Goal: Register for event/course

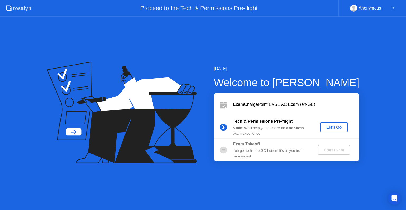
click at [339, 128] on div "Let's Go" at bounding box center [334, 127] width 24 height 4
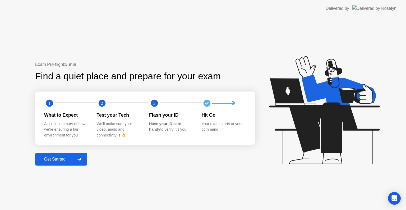
click at [52, 161] on div "Get Started" at bounding box center [55, 159] width 36 height 5
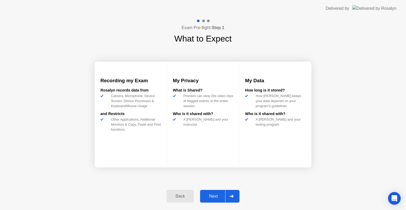
click at [215, 195] on div "Next" at bounding box center [214, 196] width 24 height 5
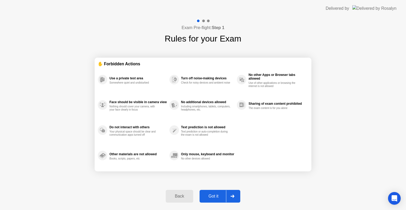
click at [215, 195] on div "Got it" at bounding box center [213, 196] width 25 height 5
select select "**********"
select select "*******"
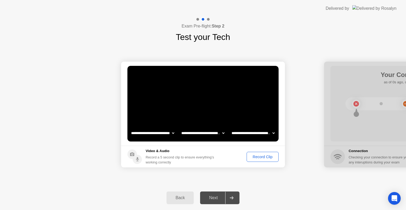
click at [269, 157] on div "Record Clip" at bounding box center [262, 157] width 28 height 4
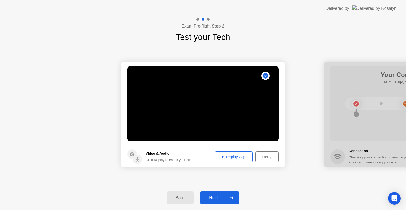
click at [212, 204] on button "Next" at bounding box center [219, 197] width 39 height 13
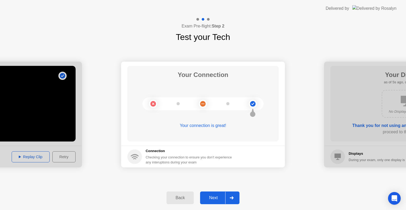
click at [207, 175] on div "**********" at bounding box center [203, 114] width 406 height 142
click at [214, 198] on div "Next" at bounding box center [214, 197] width 24 height 5
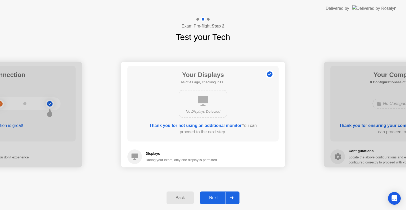
click at [214, 198] on div "Next" at bounding box center [214, 197] width 24 height 5
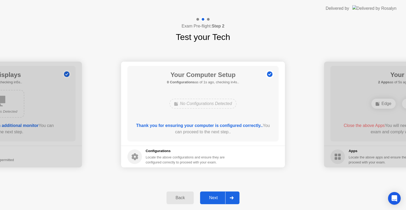
click at [214, 198] on div "Next" at bounding box center [214, 197] width 24 height 5
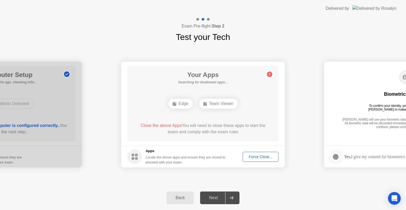
click at [221, 104] on div "Team Viewer" at bounding box center [218, 104] width 39 height 10
click at [253, 157] on div "Force Close..." at bounding box center [260, 157] width 32 height 4
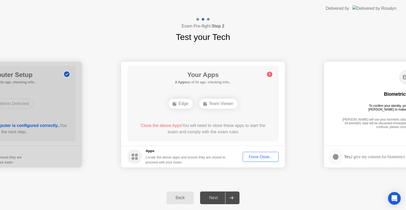
click at [231, 195] on div at bounding box center [231, 198] width 13 height 12
click at [219, 106] on div "Team Viewer" at bounding box center [218, 104] width 39 height 10
click at [254, 155] on div "Force Close..." at bounding box center [260, 157] width 32 height 4
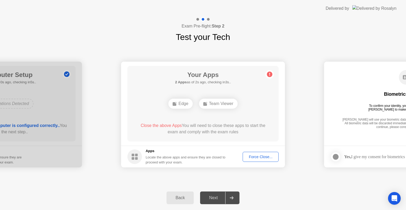
click at [250, 157] on div "Force Close..." at bounding box center [260, 157] width 32 height 4
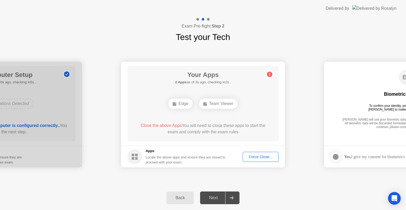
click at [254, 155] on div "Force Close..." at bounding box center [260, 157] width 32 height 4
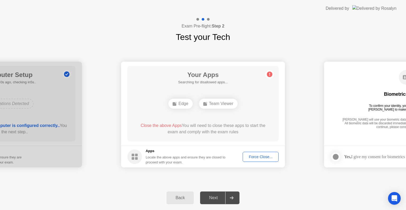
click at [248, 159] on div "Force Close..." at bounding box center [260, 157] width 32 height 4
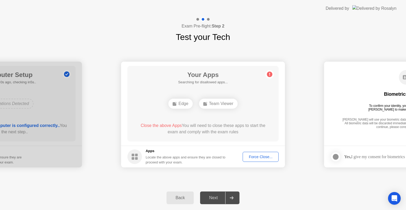
click at [260, 155] on div "Force Close..." at bounding box center [260, 157] width 32 height 4
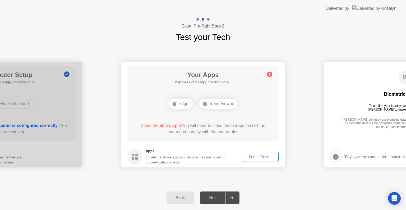
click at [269, 74] on circle at bounding box center [270, 75] width 6 height 6
click at [314, 29] on div "Exam Pre-flight: Step 2 Test your Tech" at bounding box center [203, 30] width 406 height 26
drag, startPoint x: 56, startPoint y: 108, endPoint x: 63, endPoint y: 107, distance: 7.3
click at [63, 107] on div at bounding box center [0, 115] width 164 height 106
click at [249, 158] on div "Force Close..." at bounding box center [260, 157] width 32 height 4
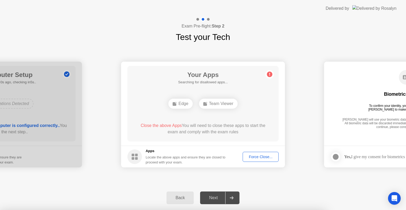
click at [296, 210] on div at bounding box center [203, 210] width 406 height 0
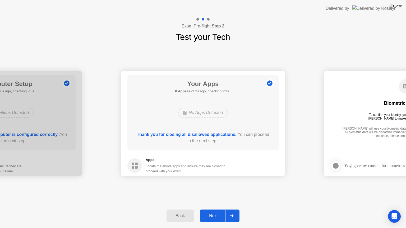
click at [217, 210] on div "Next" at bounding box center [214, 216] width 24 height 5
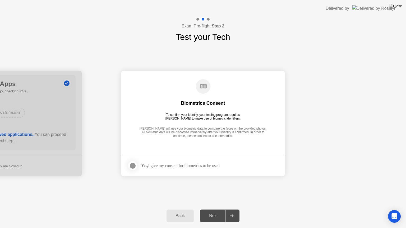
click at [152, 164] on div "Yes, I give my consent for biometrics to be used" at bounding box center [180, 165] width 78 height 5
click at [132, 164] on div at bounding box center [133, 166] width 6 height 6
click at [218, 210] on div "Next" at bounding box center [214, 216] width 24 height 5
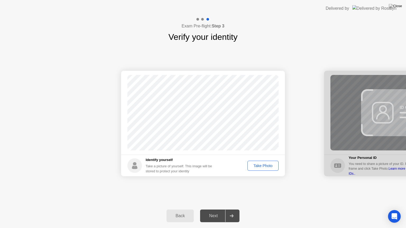
click at [271, 158] on footer "Identify yourself Take a picture of yourself. This image will be stored to prot…" at bounding box center [203, 166] width 164 height 22
click at [267, 164] on div "Take Photo" at bounding box center [262, 166] width 27 height 4
click at [267, 164] on div "Retake" at bounding box center [266, 166] width 21 height 4
click at [267, 164] on div "Take Photo" at bounding box center [262, 166] width 27 height 4
click at [212, 210] on div "Next" at bounding box center [214, 216] width 24 height 5
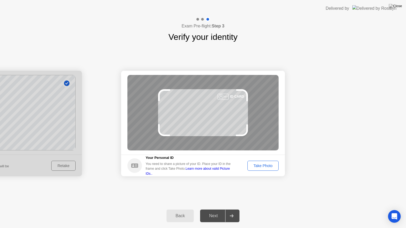
click at [261, 163] on button "Take Photo" at bounding box center [262, 166] width 31 height 10
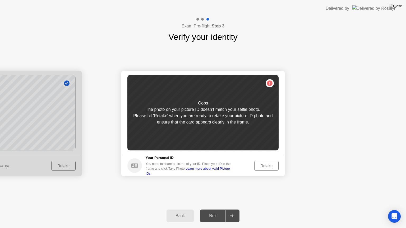
click at [261, 163] on button "Retake" at bounding box center [266, 166] width 24 height 10
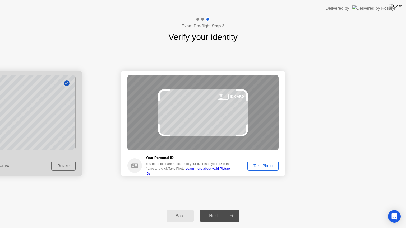
click at [261, 163] on button "Take Photo" at bounding box center [262, 166] width 31 height 10
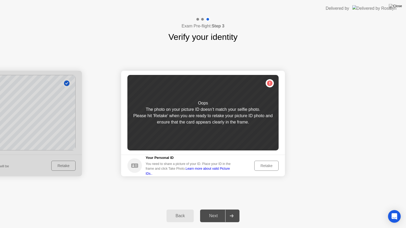
click at [261, 163] on button "Retake" at bounding box center [266, 166] width 24 height 10
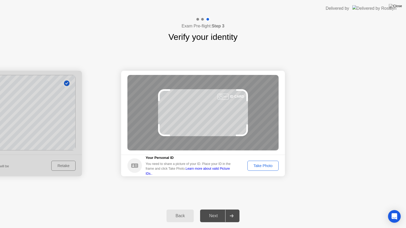
click at [261, 163] on button "Take Photo" at bounding box center [262, 166] width 31 height 10
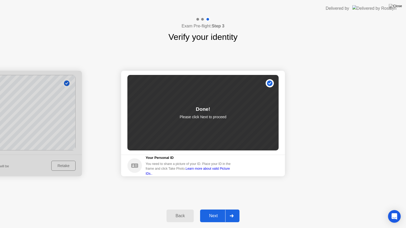
click at [242, 114] on div "Done! Please click Next to proceed" at bounding box center [202, 113] width 151 height 76
click at [258, 160] on footer "Your Personal ID You need to share a picture of your ID. Place your ID in the f…" at bounding box center [203, 166] width 164 height 22
click at [211, 210] on button "Next" at bounding box center [219, 216] width 39 height 13
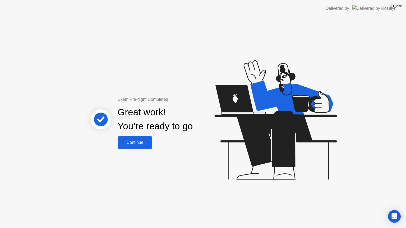
click at [148, 141] on div "Continue" at bounding box center [134, 142] width 31 height 5
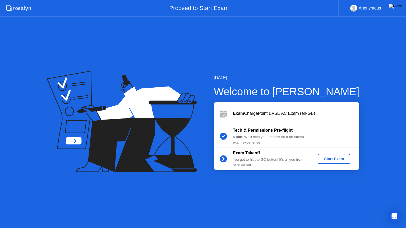
click at [334, 158] on div "Start Exam" at bounding box center [334, 159] width 28 height 4
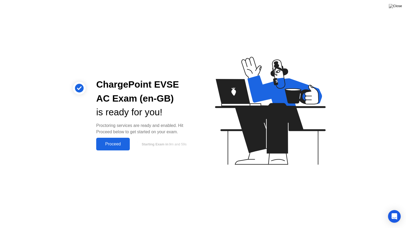
click at [126, 144] on div "Proceed" at bounding box center [113, 144] width 30 height 5
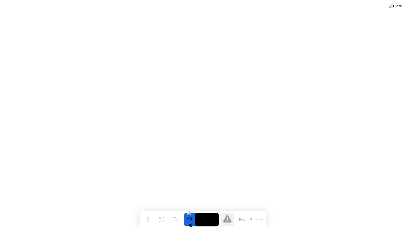
click at [262, 210] on icon at bounding box center [262, 219] width 2 height 1
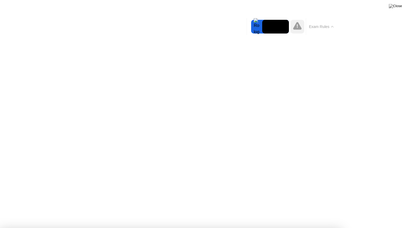
click at [330, 26] on button "Exam Rules" at bounding box center [321, 26] width 28 height 5
